Goal: Task Accomplishment & Management: Use online tool/utility

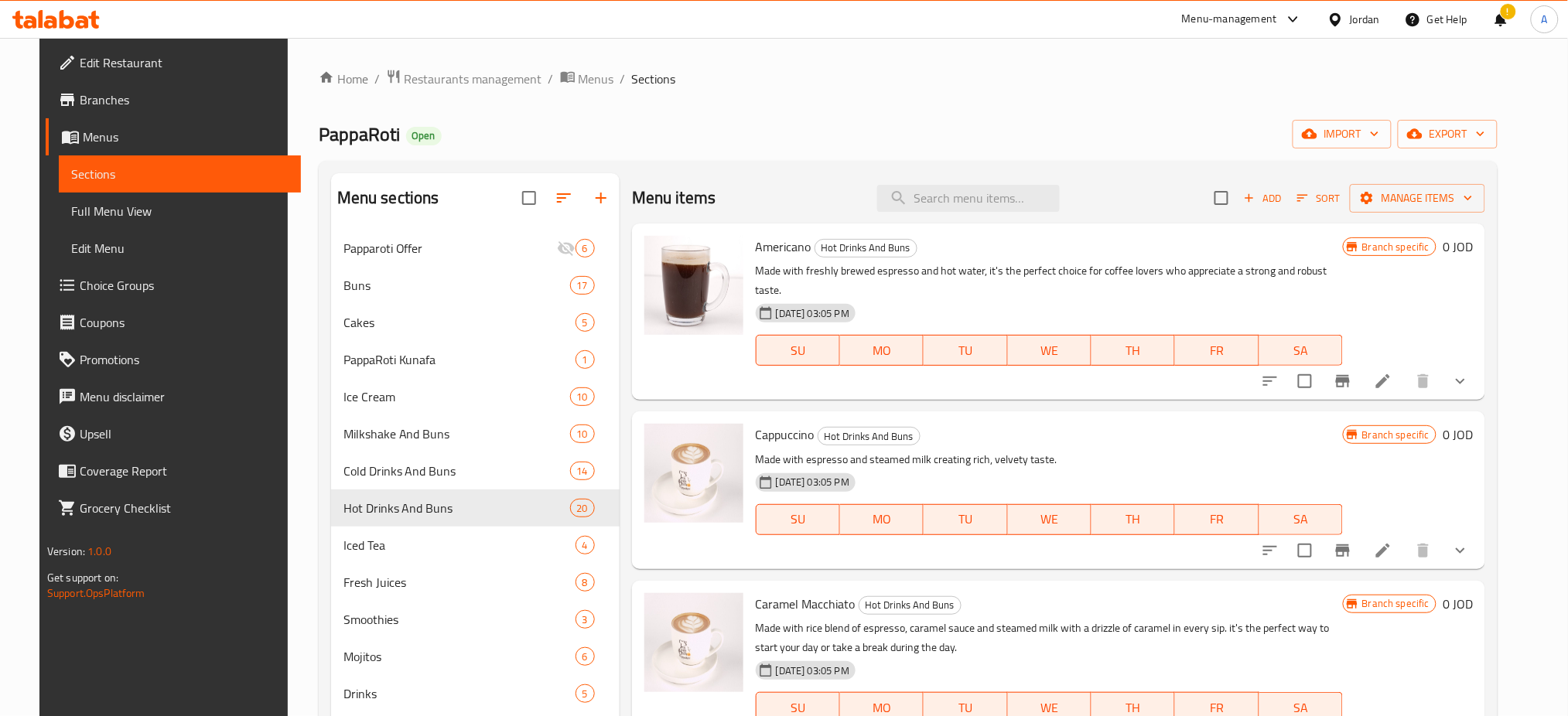
drag, startPoint x: 1236, startPoint y: 98, endPoint x: 1234, endPoint y: 78, distance: 20.1
click at [1236, 98] on div "Home / Restaurants management / Menus / Sections PappaRoti Open import export M…" at bounding box center [909, 486] width 1180 height 833
click at [1252, 37] on div "Menu-management" at bounding box center [1243, 19] width 146 height 37
click at [1261, 33] on div "Menu-management" at bounding box center [1243, 19] width 146 height 37
click at [1272, 29] on div "Menu-management" at bounding box center [1243, 19] width 146 height 37
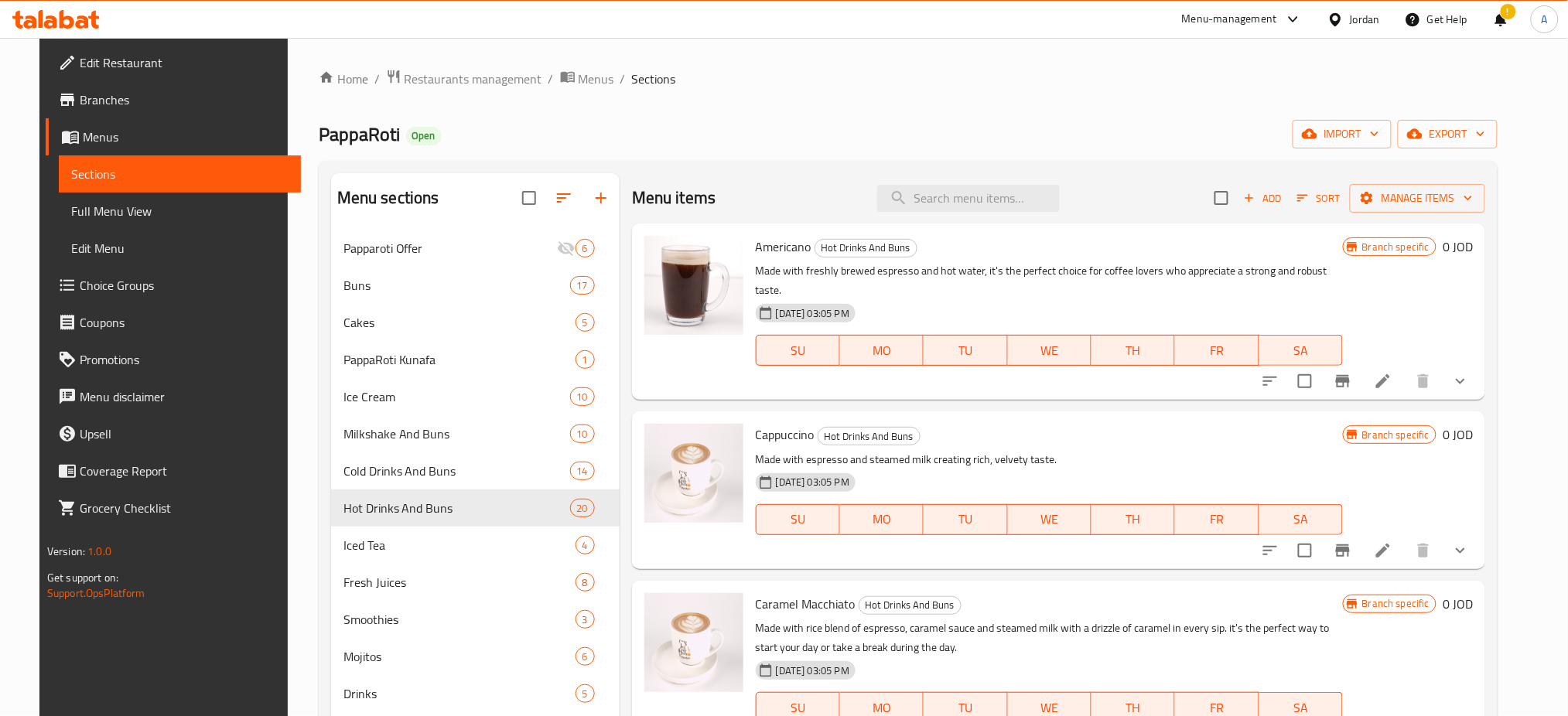
click at [1234, 30] on div "Menu-management" at bounding box center [1243, 19] width 146 height 37
click at [1218, 6] on div "Menu-management" at bounding box center [1243, 19] width 146 height 37
click at [1212, 17] on div "Menu-management" at bounding box center [1229, 18] width 96 height 18
click at [1164, 111] on div "Agent Campaigns Center" at bounding box center [1143, 103] width 117 height 17
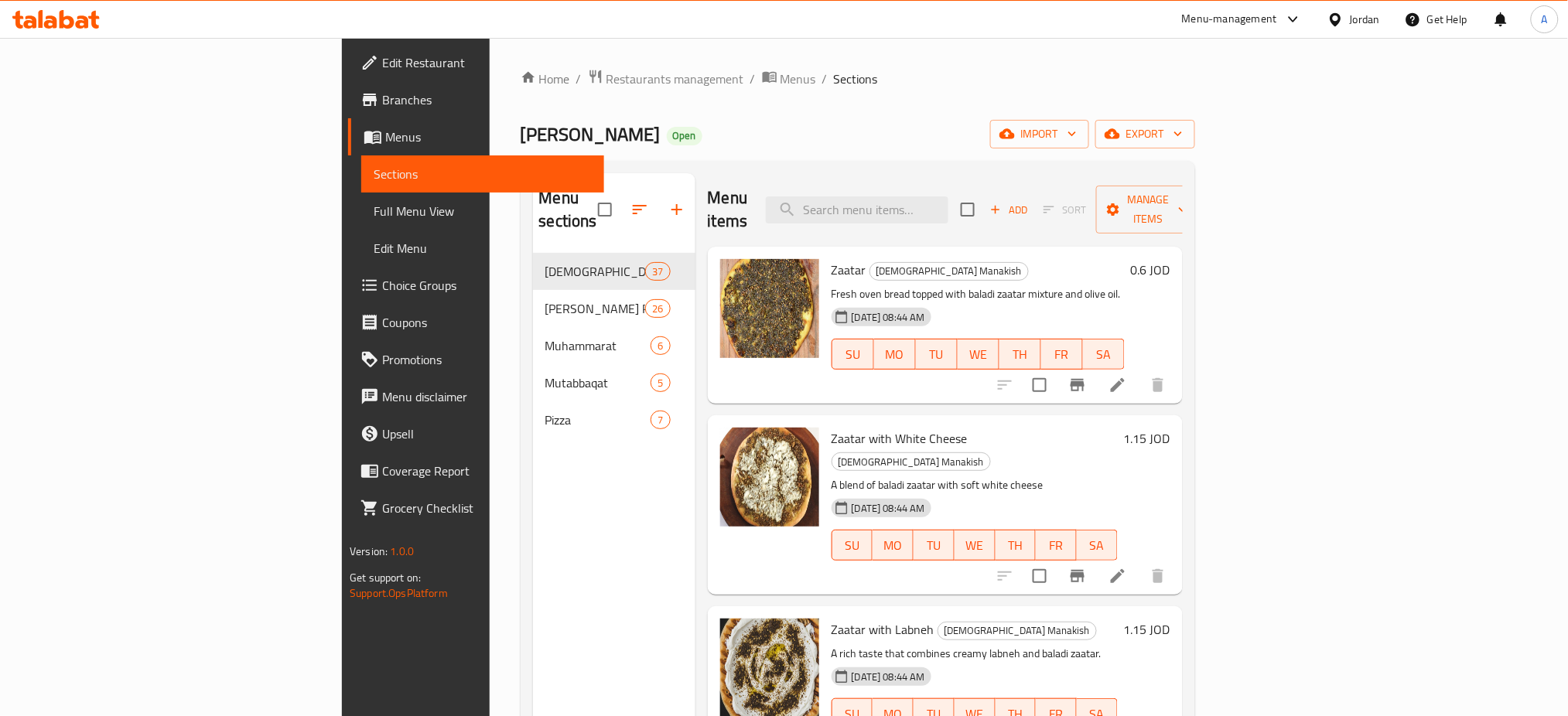
drag, startPoint x: 1240, startPoint y: 115, endPoint x: 1212, endPoint y: 116, distance: 28.0
click at [1195, 115] on div "Home / Restaurants management / Menus / Sections Baba Khabbaz Open import expor…" at bounding box center [858, 486] width 674 height 833
click at [1249, 26] on div "Menu-management" at bounding box center [1229, 18] width 96 height 18
click at [1215, 94] on div "Agent Campaigns Center" at bounding box center [1187, 104] width 232 height 36
